Goal: Task Accomplishment & Management: Manage account settings

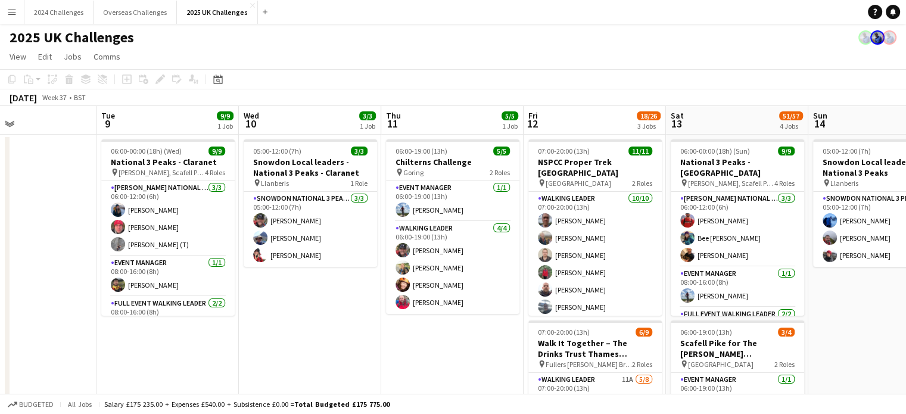
scroll to position [0, 341]
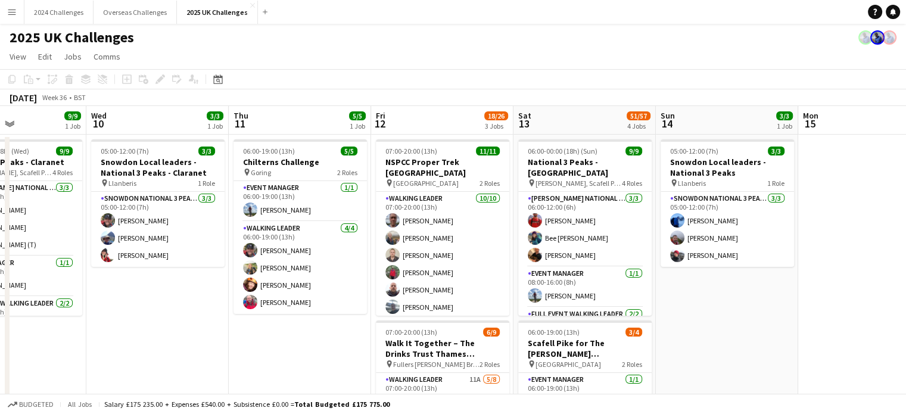
drag, startPoint x: 739, startPoint y: 344, endPoint x: 193, endPoint y: 328, distance: 546.3
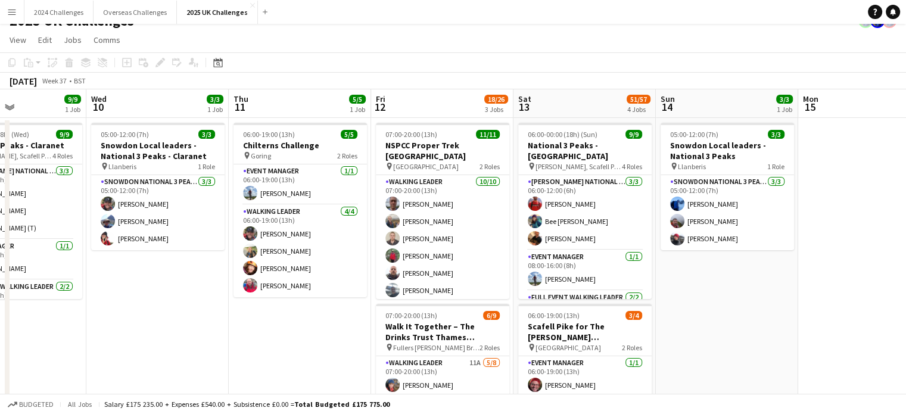
scroll to position [0, 0]
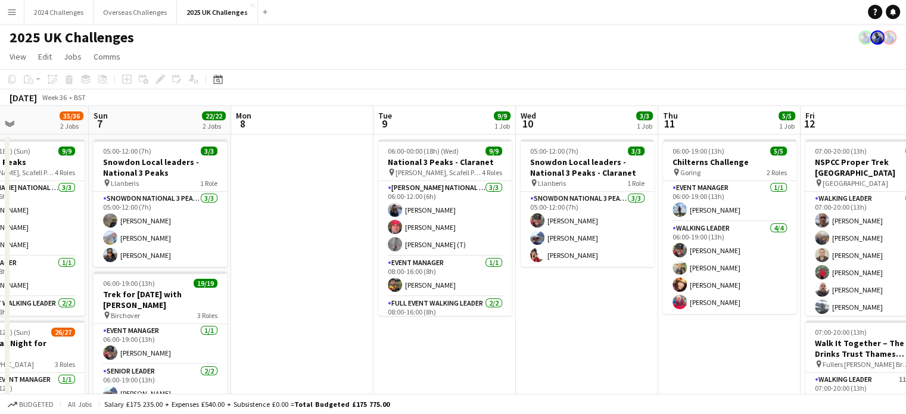
drag, startPoint x: 197, startPoint y: 326, endPoint x: 609, endPoint y: 324, distance: 412.1
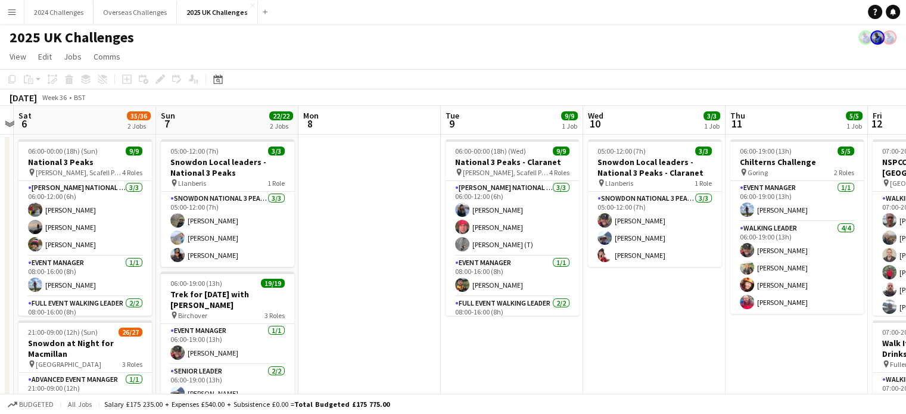
scroll to position [0, 311]
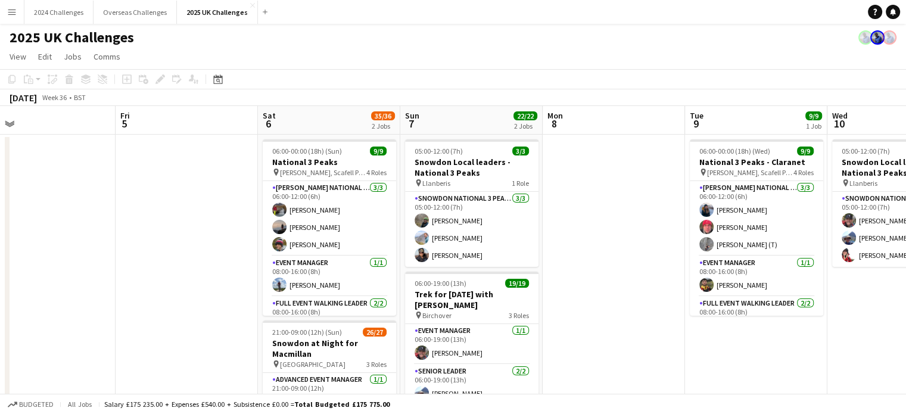
drag, startPoint x: 235, startPoint y: 342, endPoint x: 547, endPoint y: 324, distance: 312.6
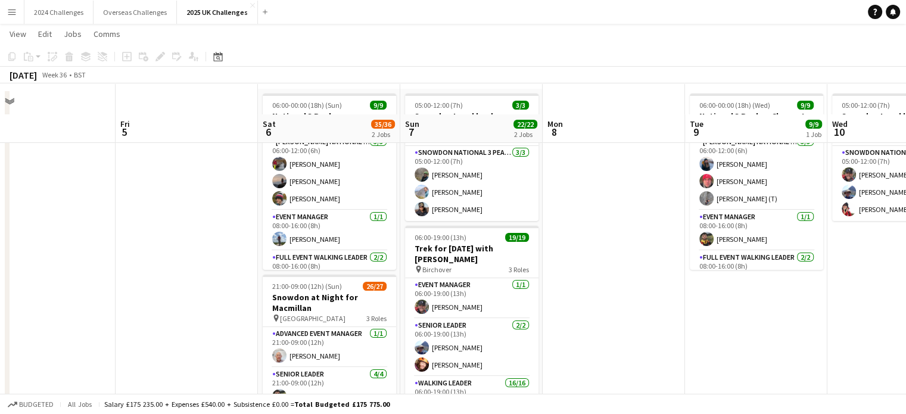
scroll to position [119, 0]
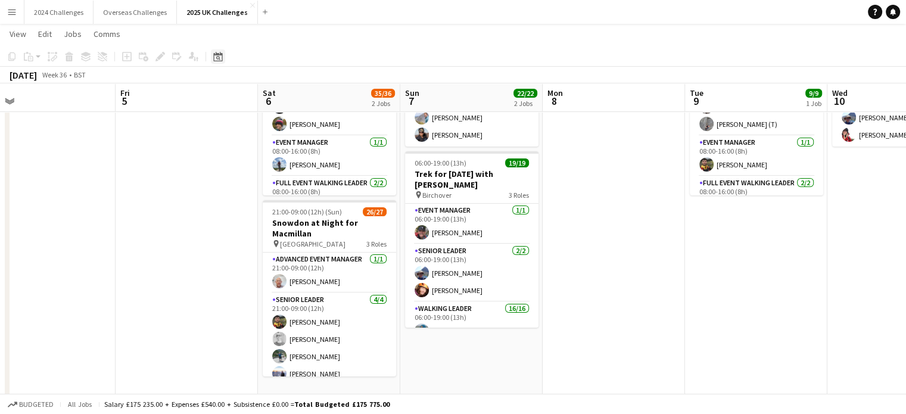
click at [220, 54] on icon at bounding box center [217, 57] width 9 height 10
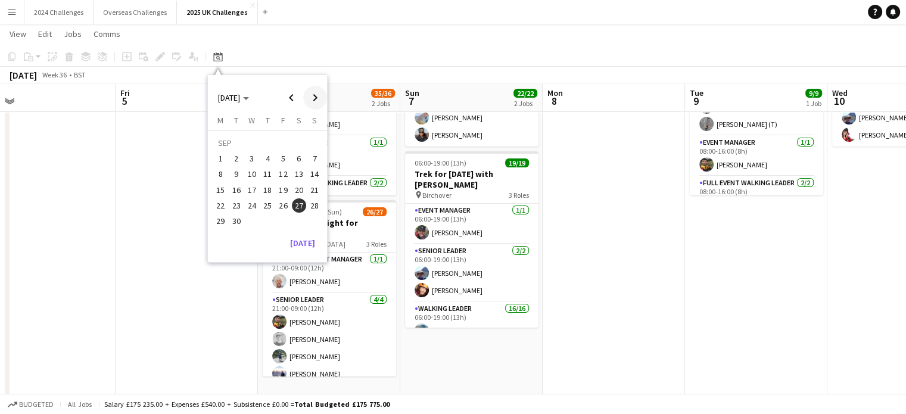
click at [317, 93] on span "Next month" at bounding box center [315, 98] width 24 height 24
click at [284, 157] on span "3" at bounding box center [283, 158] width 14 height 14
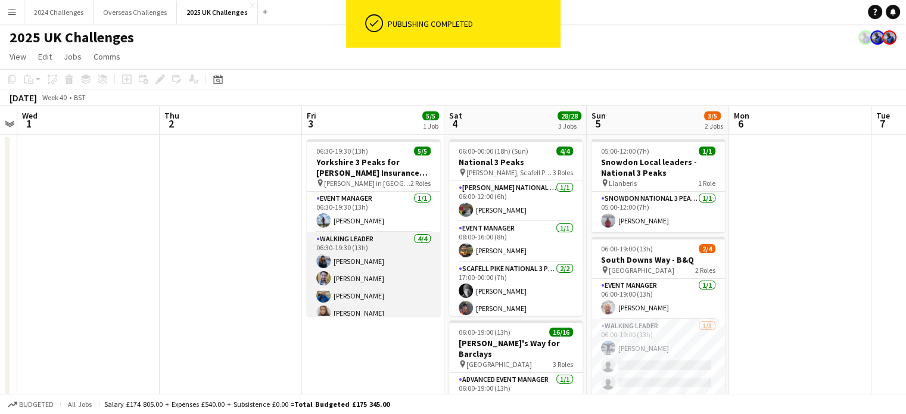
scroll to position [9, 0]
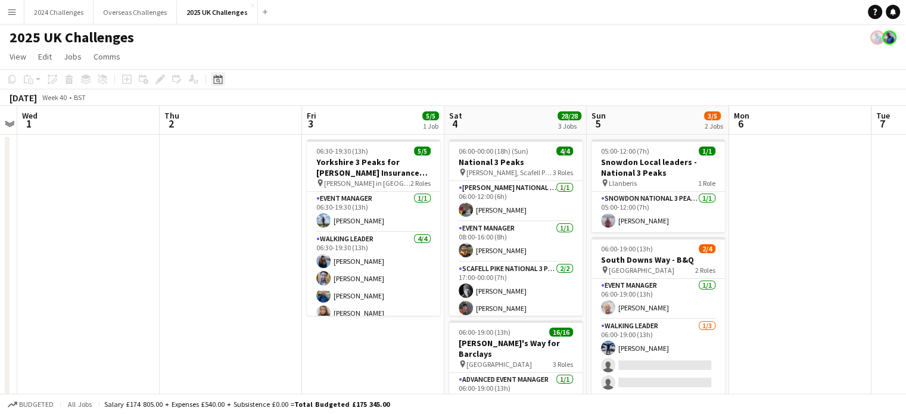
click at [217, 79] on icon at bounding box center [218, 81] width 4 height 4
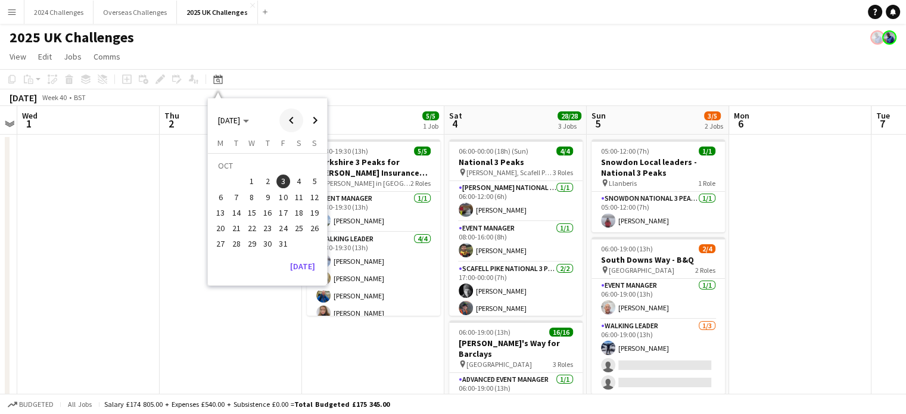
click at [289, 118] on span "Previous month" at bounding box center [291, 120] width 24 height 24
click at [295, 184] on span "6" at bounding box center [299, 181] width 14 height 14
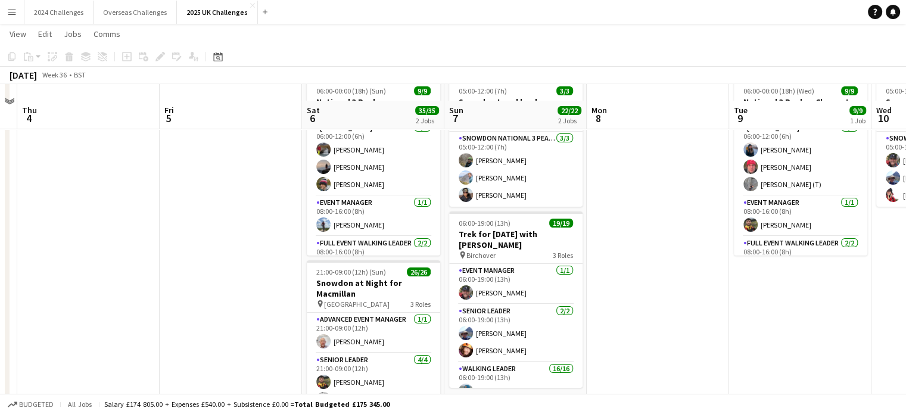
scroll to position [0, 0]
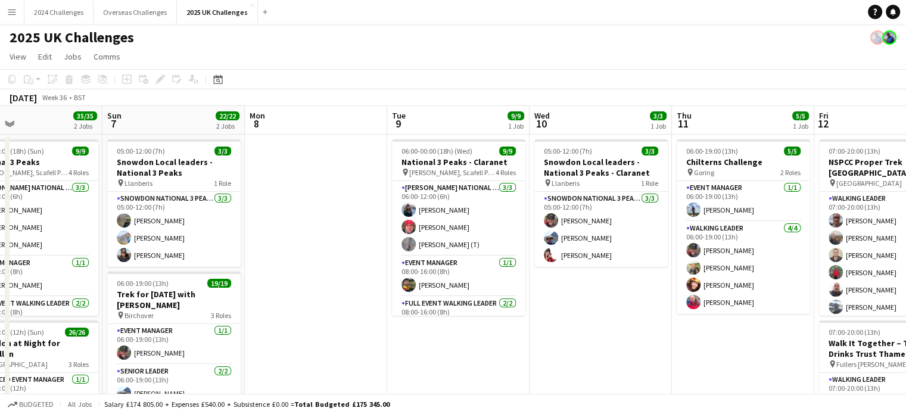
drag, startPoint x: 674, startPoint y: 293, endPoint x: 332, endPoint y: 256, distance: 343.8
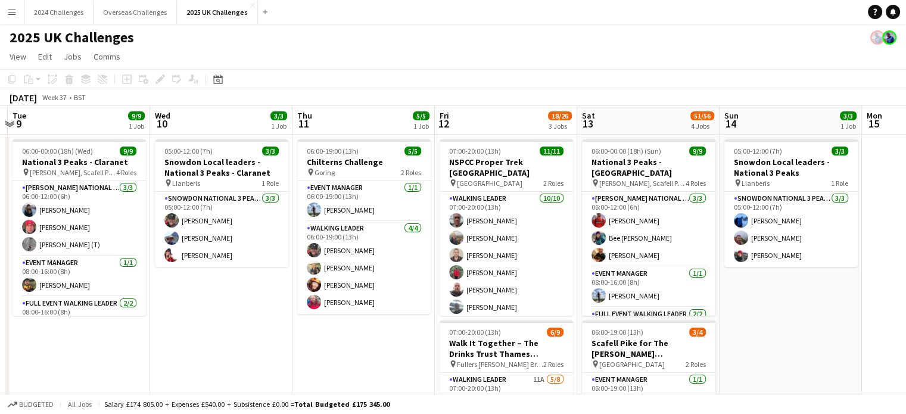
scroll to position [0, 424]
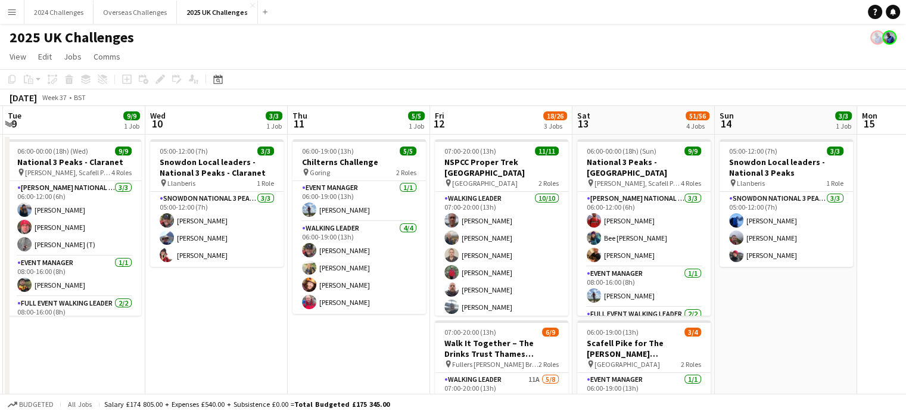
drag, startPoint x: 617, startPoint y: 305, endPoint x: 233, endPoint y: 271, distance: 385.6
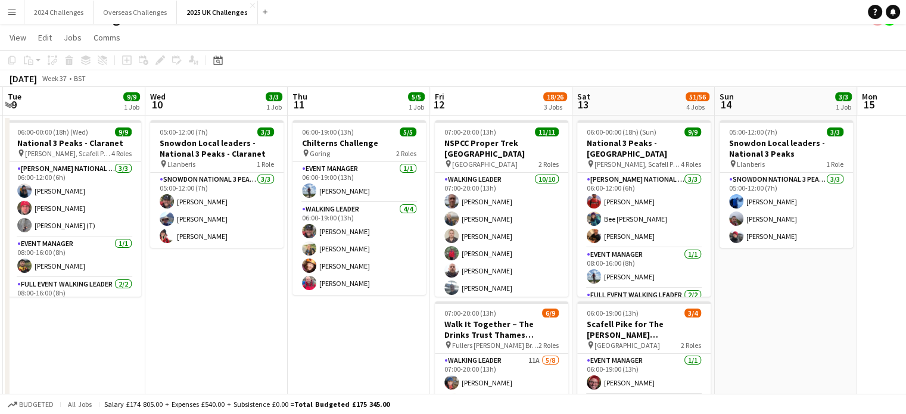
scroll to position [0, 0]
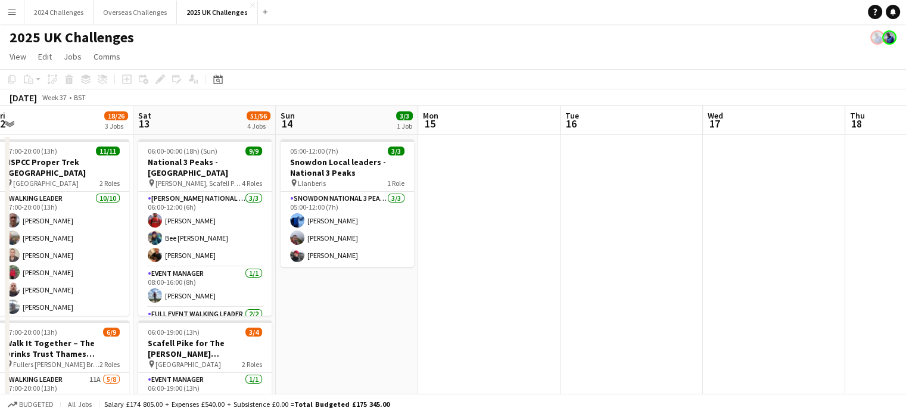
drag, startPoint x: 748, startPoint y: 323, endPoint x: 368, endPoint y: 317, distance: 380.0
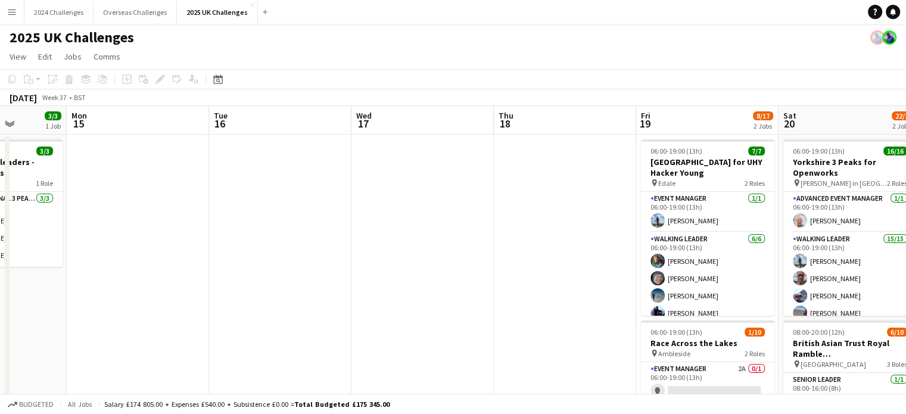
drag, startPoint x: 763, startPoint y: 308, endPoint x: 411, endPoint y: 304, distance: 351.9
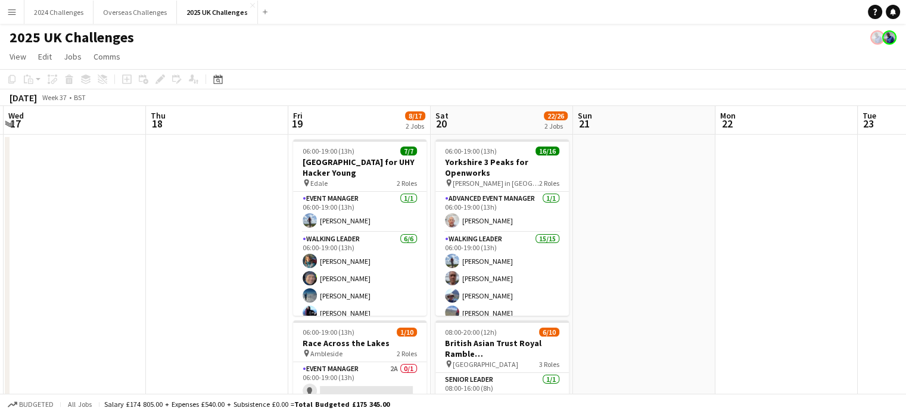
scroll to position [0, 445]
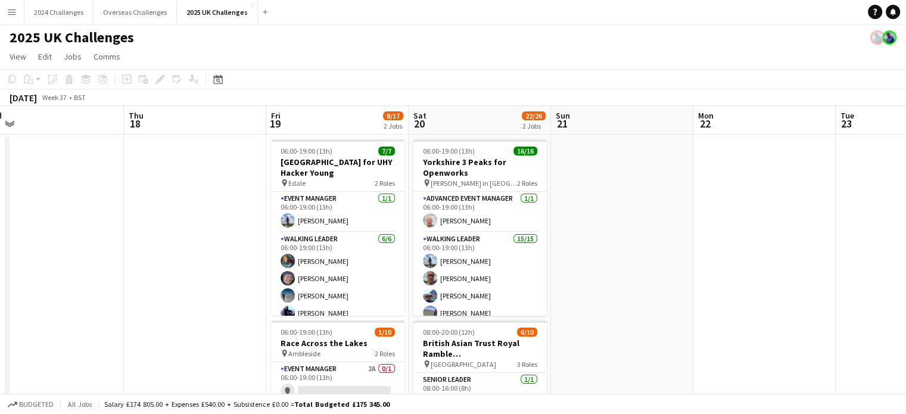
drag, startPoint x: 574, startPoint y: 292, endPoint x: 210, endPoint y: 280, distance: 364.0
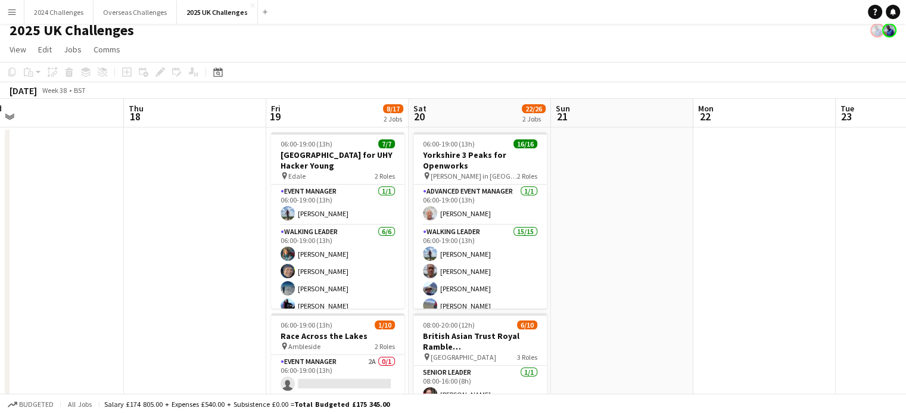
scroll to position [0, 0]
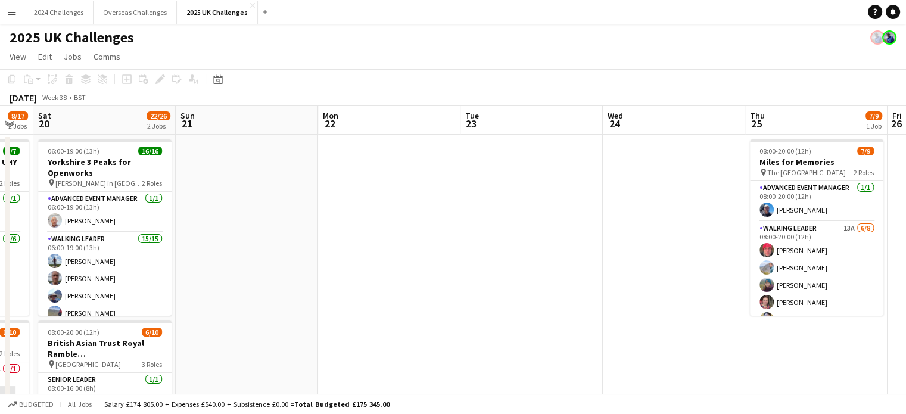
drag, startPoint x: 829, startPoint y: 233, endPoint x: 451, endPoint y: 247, distance: 378.3
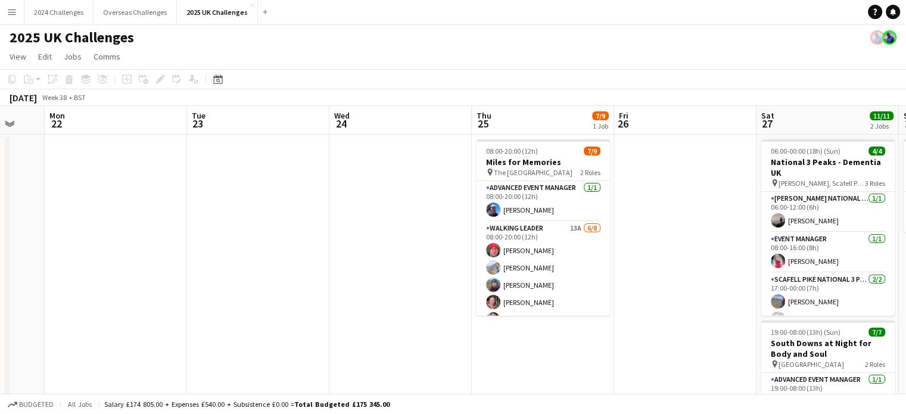
scroll to position [0, 526]
drag, startPoint x: 619, startPoint y: 273, endPoint x: 366, endPoint y: 282, distance: 252.7
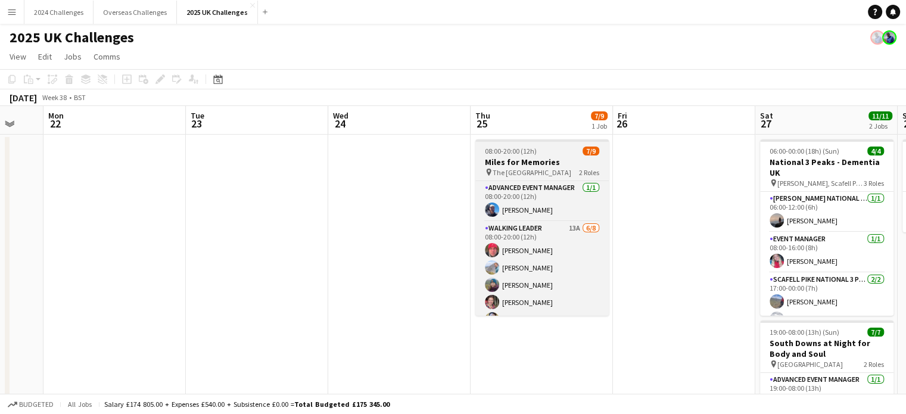
click at [513, 169] on span "The [GEOGRAPHIC_DATA]" at bounding box center [531, 172] width 79 height 9
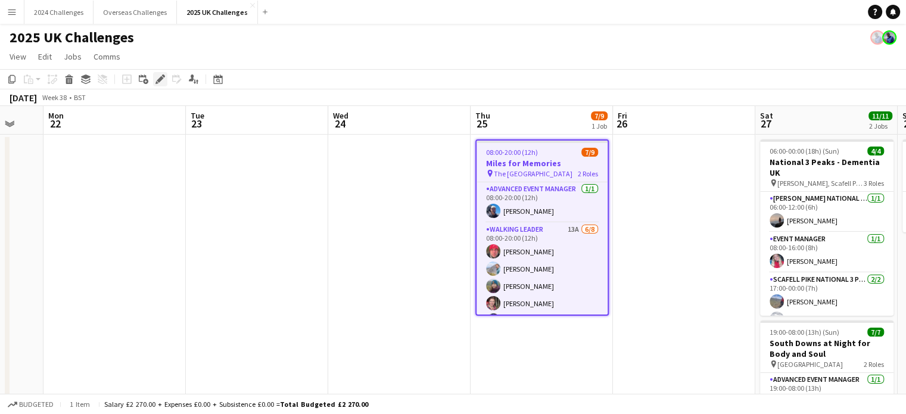
click at [156, 79] on icon "Edit" at bounding box center [160, 79] width 10 height 10
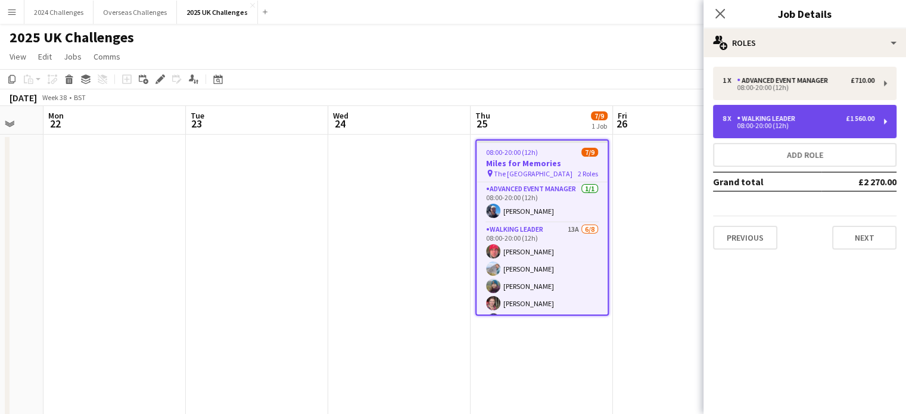
click at [821, 123] on div "08:00-20:00 (12h)" at bounding box center [798, 126] width 152 height 6
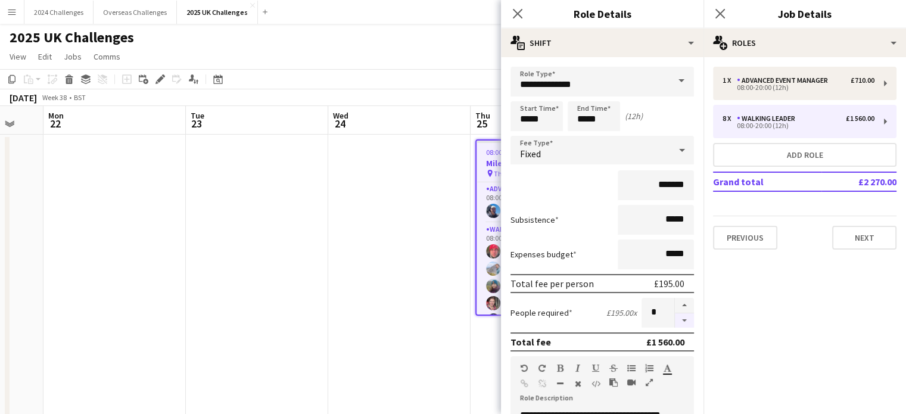
click at [675, 319] on button "button" at bounding box center [684, 320] width 19 height 15
type input "*"
click at [422, 45] on div "2025 UK Challenges" at bounding box center [453, 35] width 906 height 23
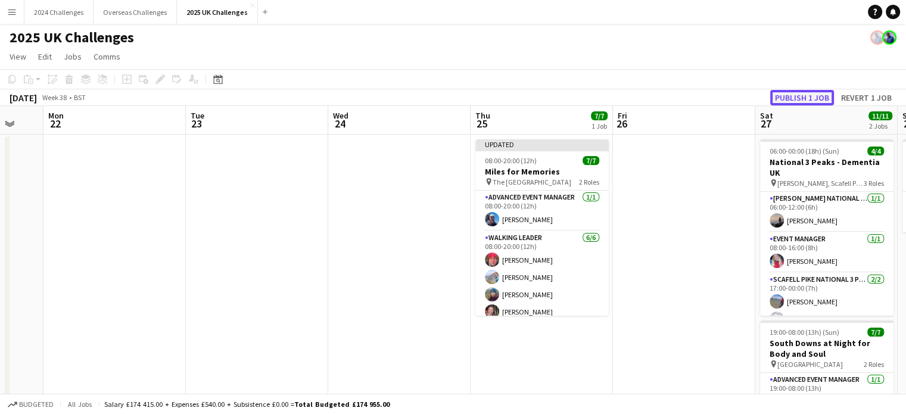
click at [798, 91] on button "Publish 1 job" at bounding box center [802, 97] width 64 height 15
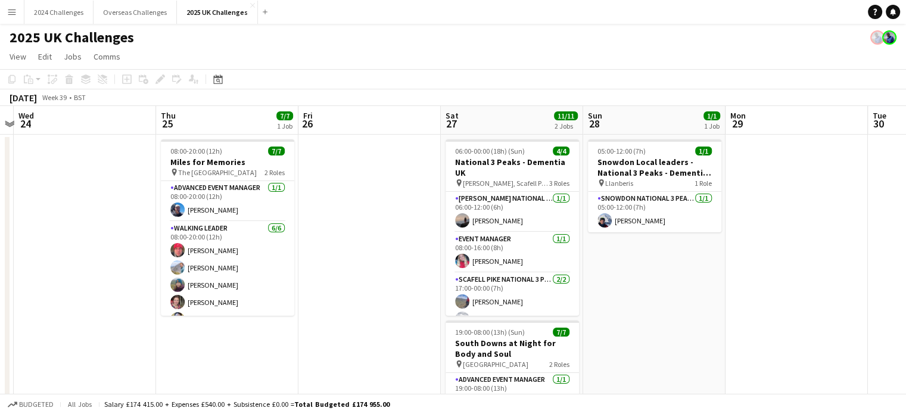
scroll to position [0, 428]
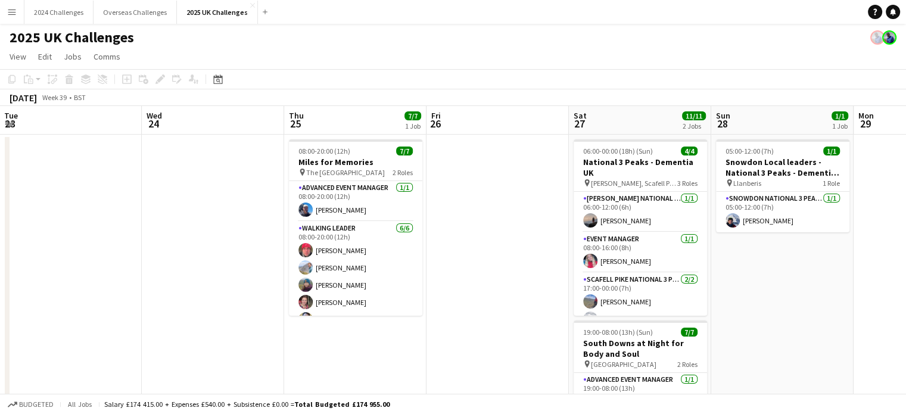
drag, startPoint x: 696, startPoint y: 254, endPoint x: 367, endPoint y: 254, distance: 328.7
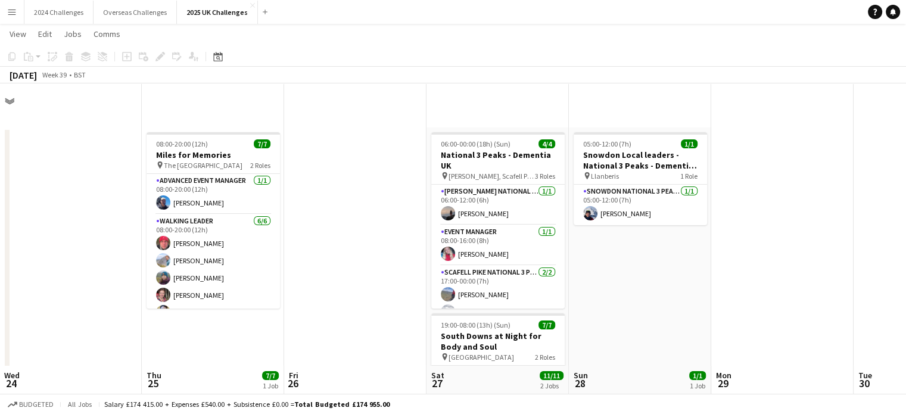
scroll to position [0, 0]
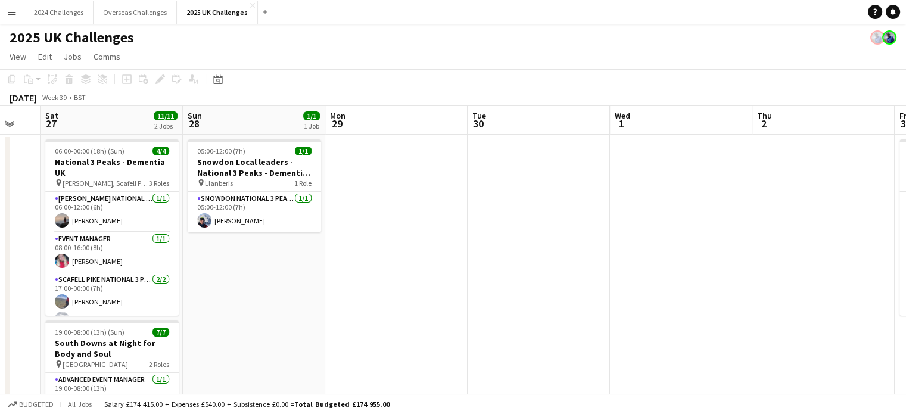
drag, startPoint x: 500, startPoint y: 277, endPoint x: 395, endPoint y: 271, distance: 105.0
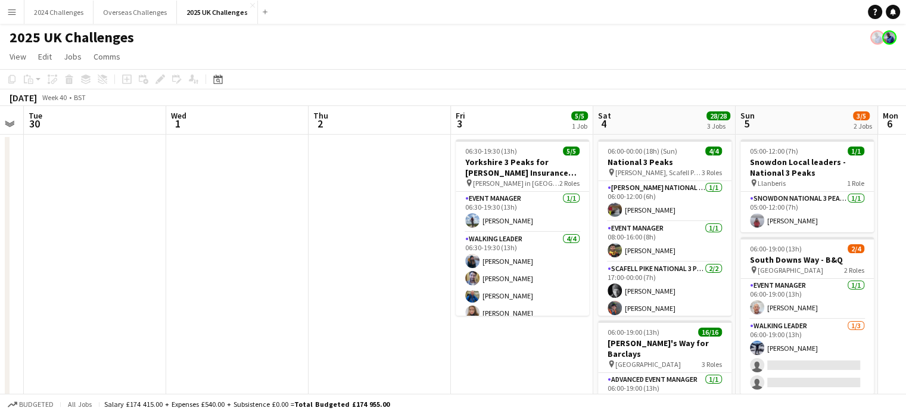
scroll to position [0, 405]
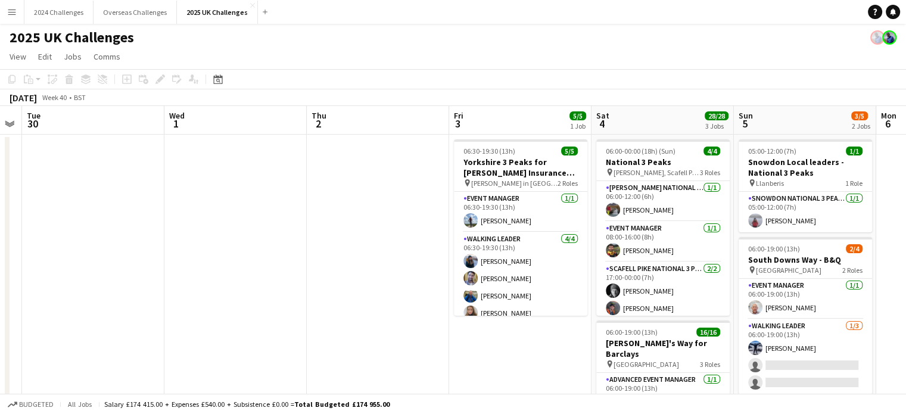
drag, startPoint x: 606, startPoint y: 268, endPoint x: 312, endPoint y: 252, distance: 294.6
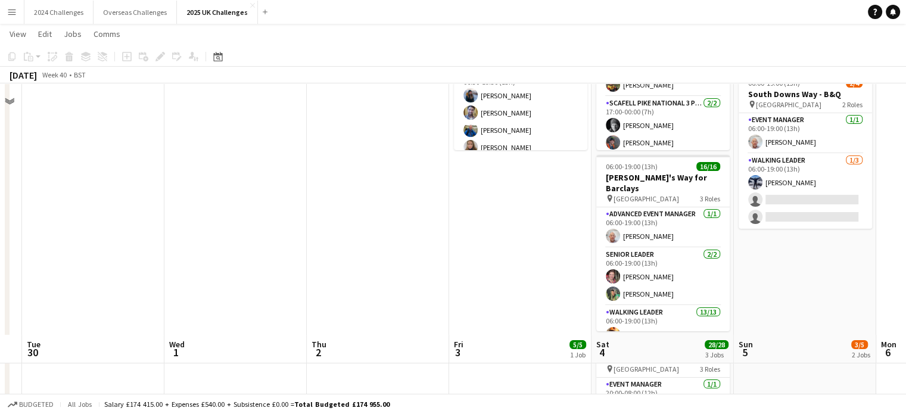
scroll to position [0, 0]
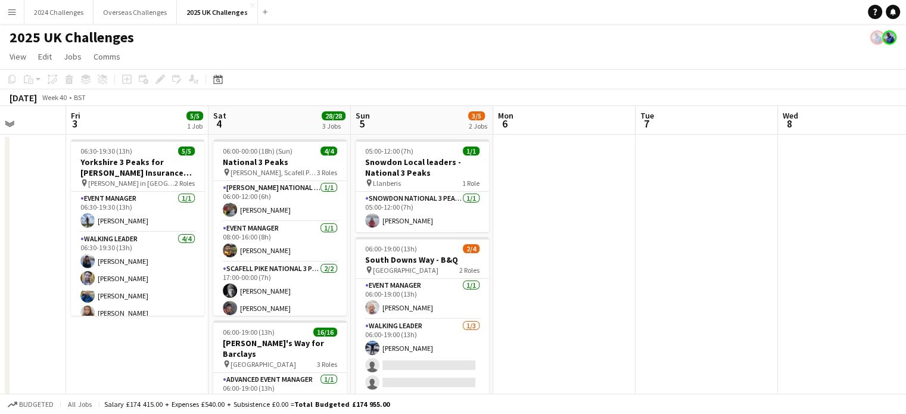
drag, startPoint x: 404, startPoint y: 341, endPoint x: 163, endPoint y: 302, distance: 244.3
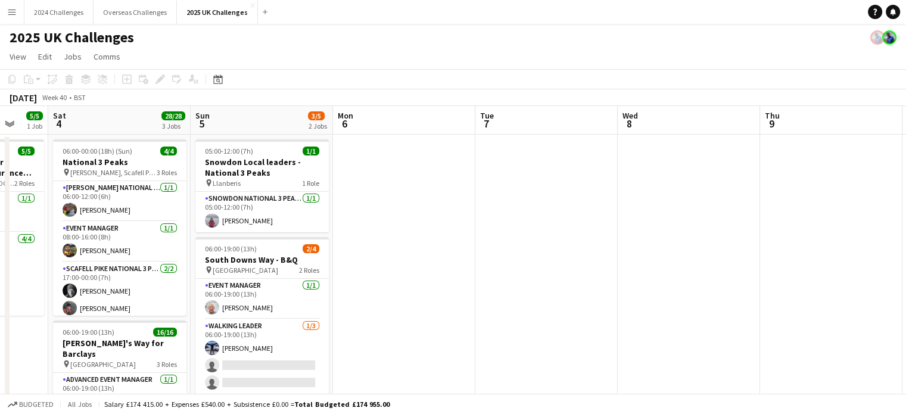
drag, startPoint x: 795, startPoint y: 283, endPoint x: 355, endPoint y: 255, distance: 441.0
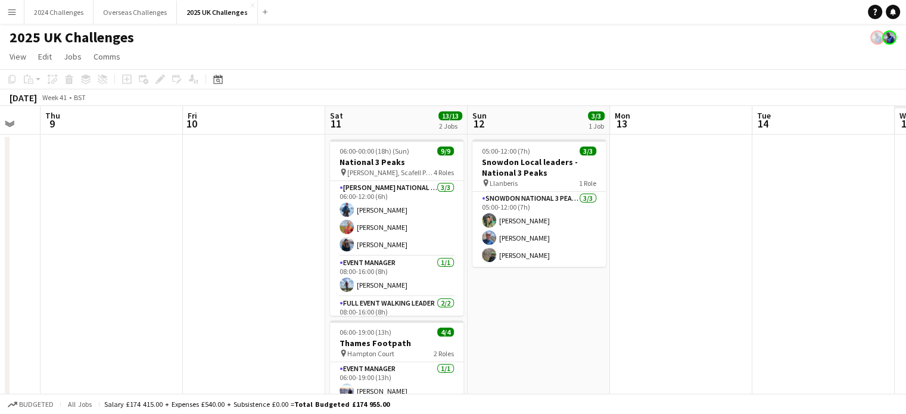
drag, startPoint x: 541, startPoint y: 250, endPoint x: 196, endPoint y: 208, distance: 347.8
click at [214, 76] on icon at bounding box center [217, 79] width 9 height 10
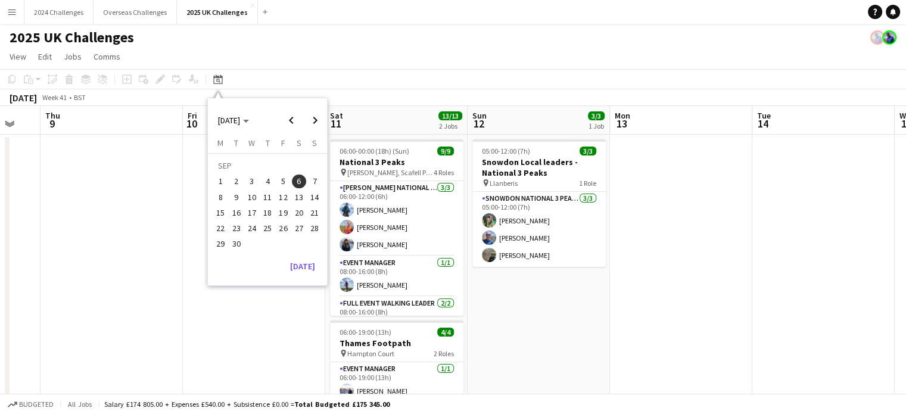
click at [300, 178] on span "6" at bounding box center [299, 181] width 14 height 14
click at [297, 177] on span "6" at bounding box center [299, 181] width 14 height 14
click at [279, 195] on span "12" at bounding box center [283, 197] width 14 height 14
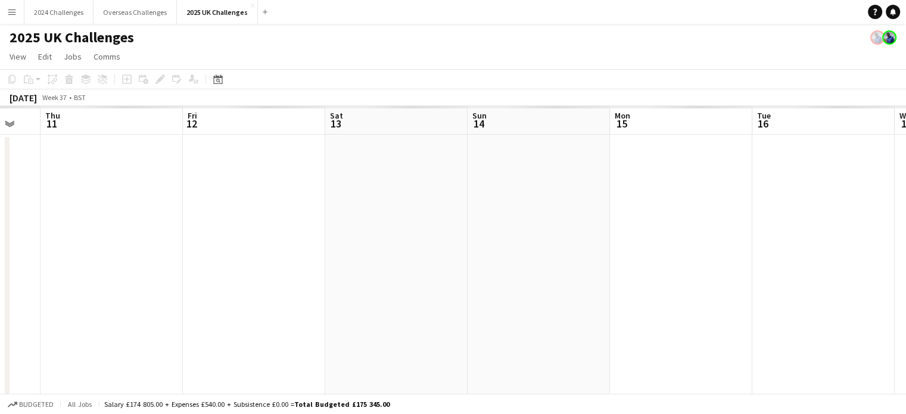
scroll to position [0, 410]
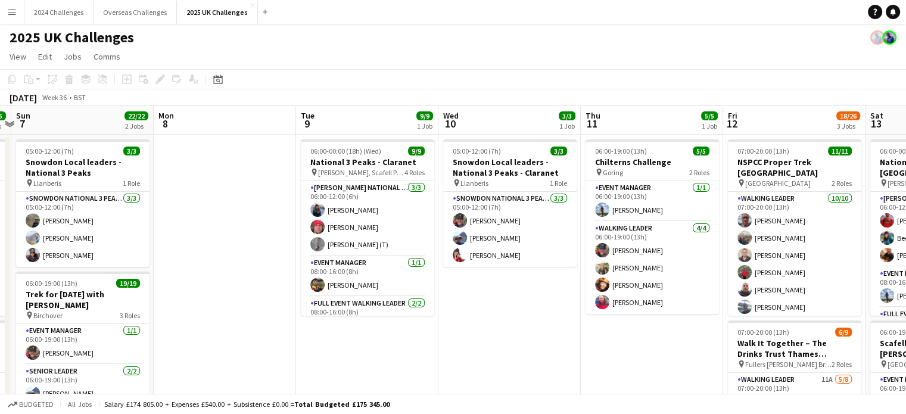
drag, startPoint x: 141, startPoint y: 276, endPoint x: 570, endPoint y: 305, distance: 430.4
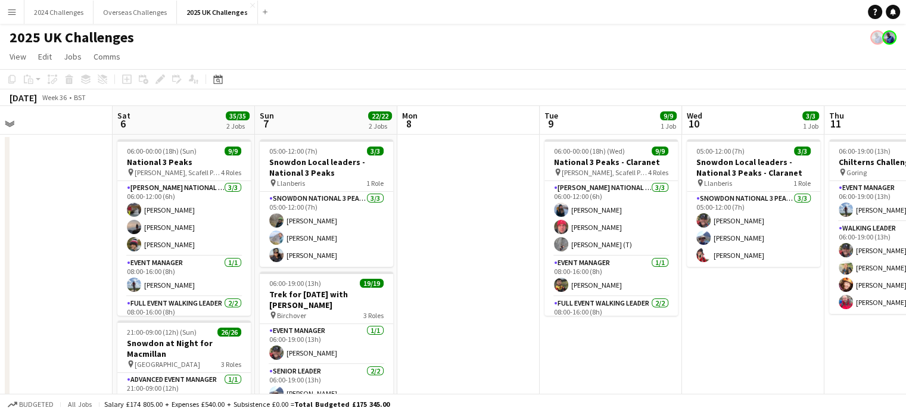
scroll to position [0, 344]
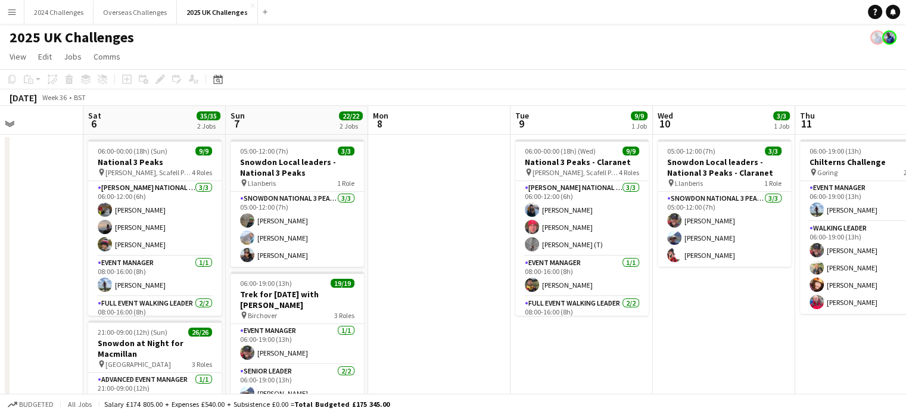
drag, startPoint x: 219, startPoint y: 261, endPoint x: 424, endPoint y: 262, distance: 204.8
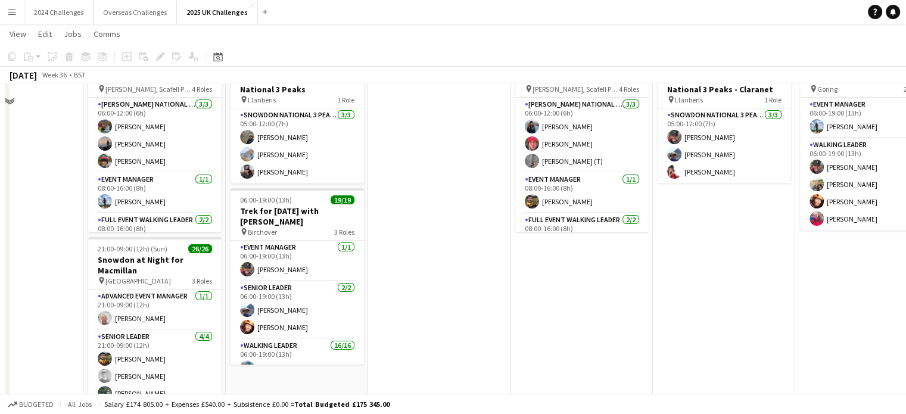
scroll to position [119, 0]
